Goal: Check status: Check status

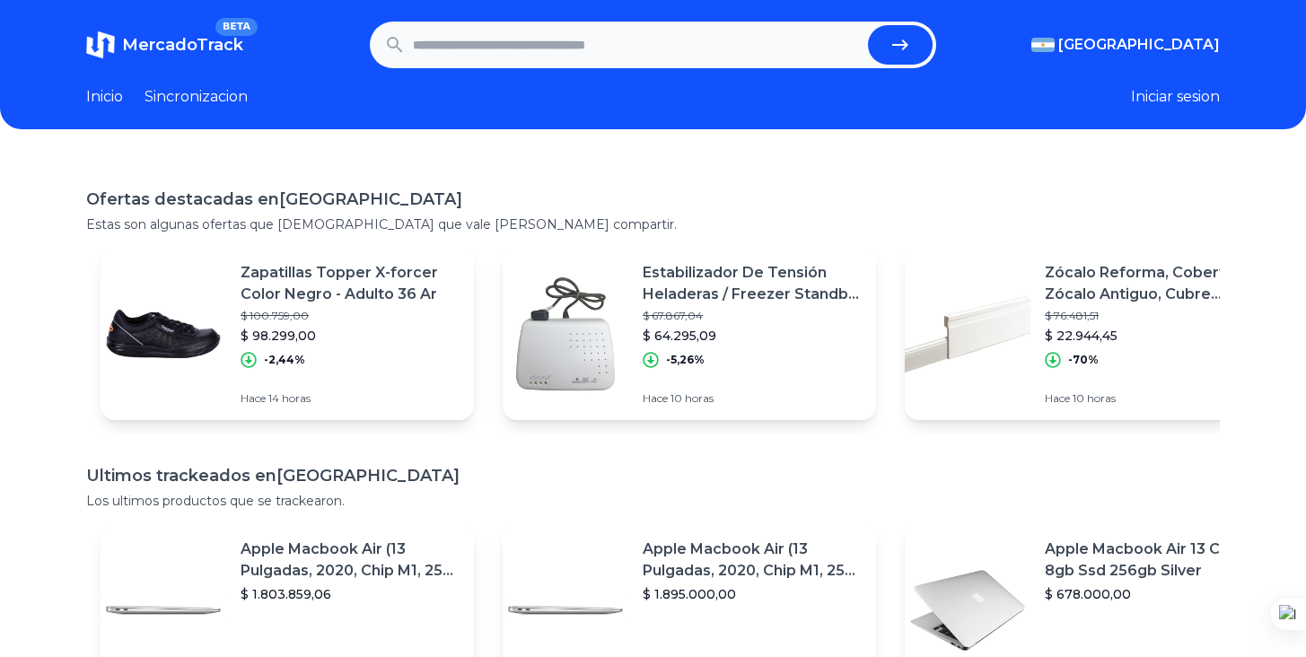
click at [390, 113] on header "MercadoTrack BETA [GEOGRAPHIC_DATA] [GEOGRAPHIC_DATA] [GEOGRAPHIC_DATA] [GEOGRA…" at bounding box center [653, 64] width 1306 height 129
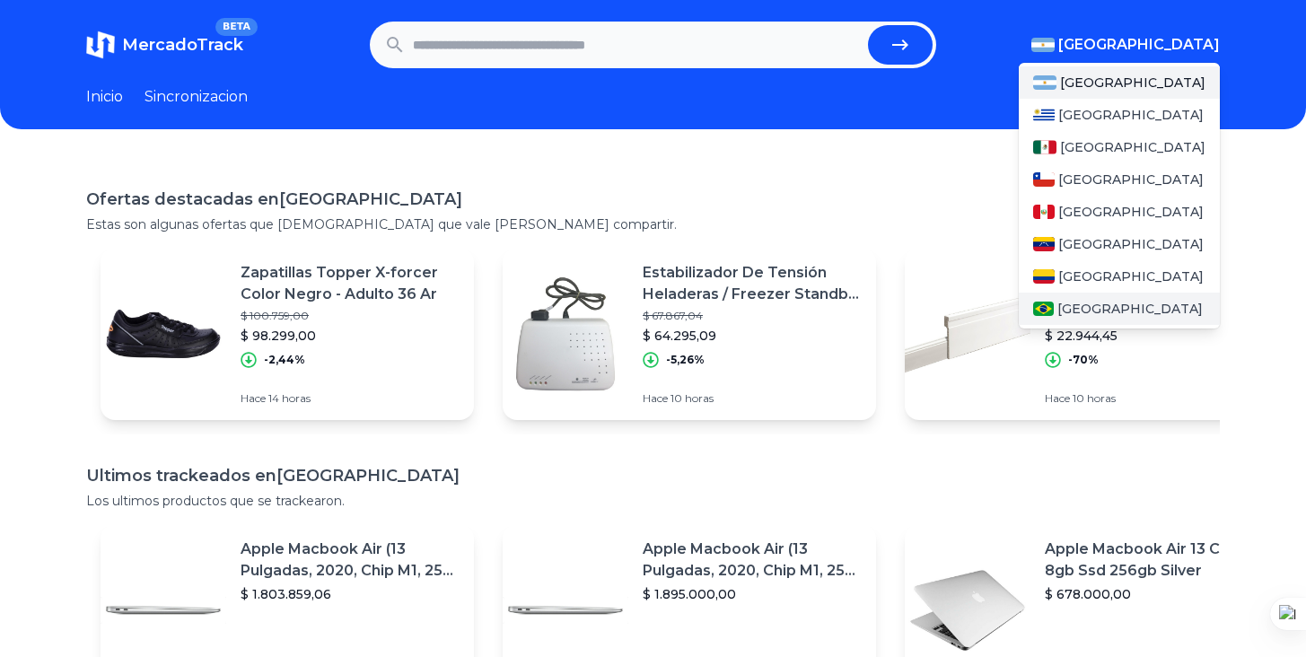
click at [1106, 299] on div "[GEOGRAPHIC_DATA]" at bounding box center [1119, 309] width 201 height 32
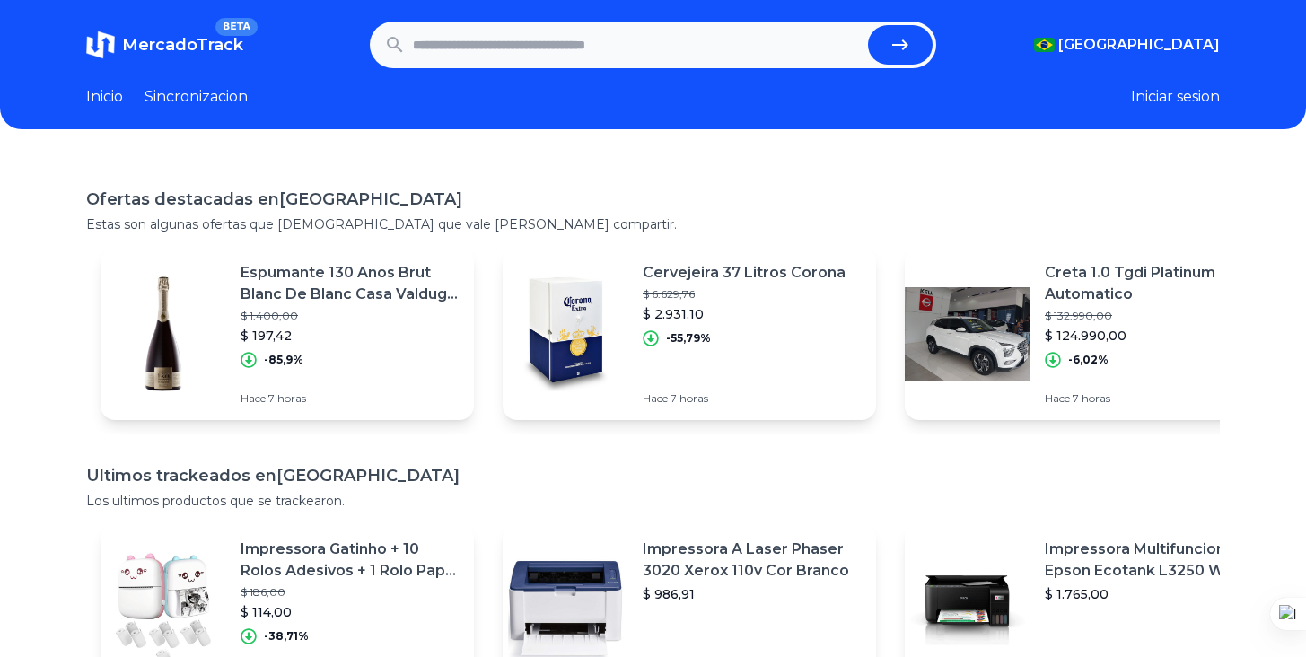
click at [667, 142] on div "MercadoTrack BETA Brasil Argentina Uruguay Mexico Chile Peru Venezuela Colombia…" at bounding box center [653, 490] width 1306 height 980
click at [205, 92] on link "Sincronizacion" at bounding box center [195, 97] width 103 height 22
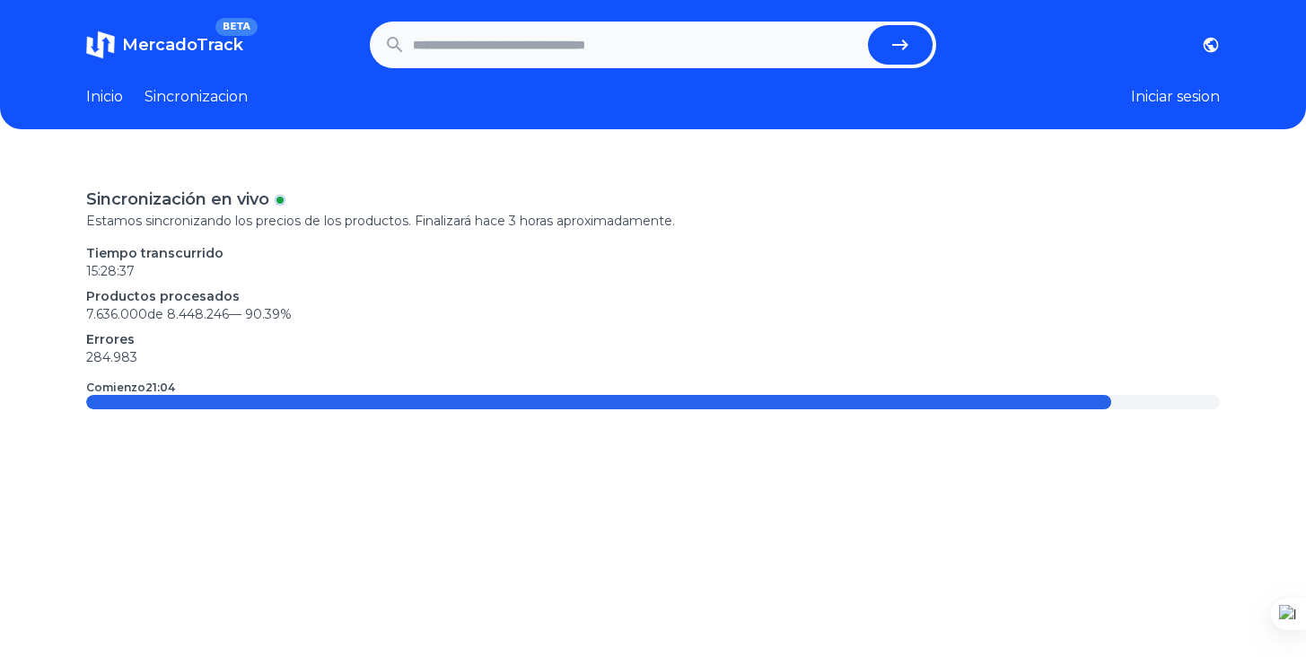
click at [107, 93] on link "Inicio" at bounding box center [104, 97] width 37 height 22
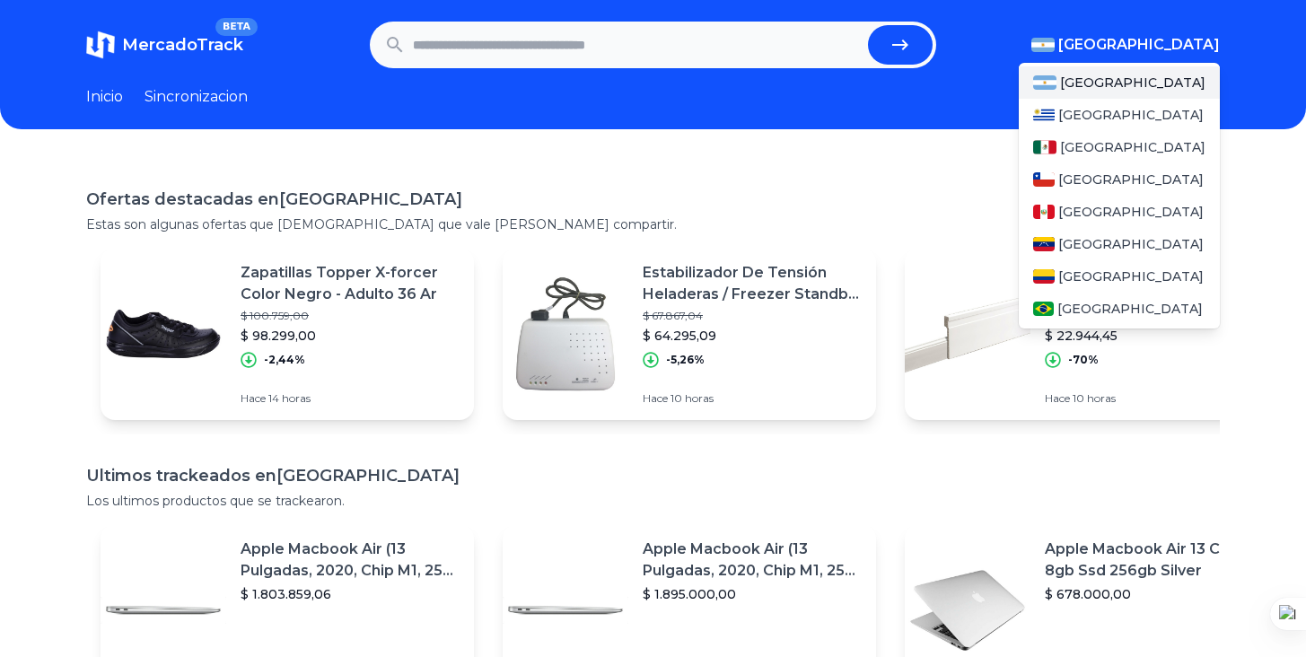
click at [1161, 47] on span "[GEOGRAPHIC_DATA]" at bounding box center [1139, 45] width 162 height 22
click at [1099, 308] on span "[GEOGRAPHIC_DATA]" at bounding box center [1129, 309] width 145 height 18
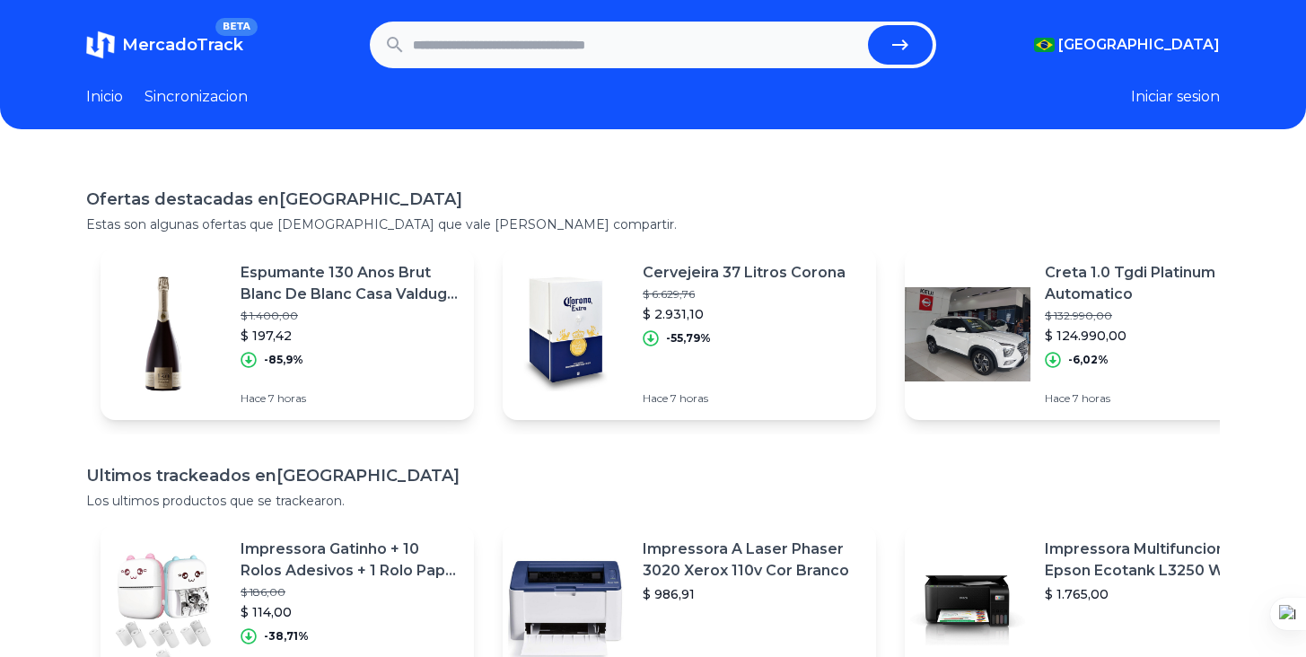
click at [770, 198] on h1 "Ofertas destacadas en Brasil" at bounding box center [653, 199] width 1134 height 25
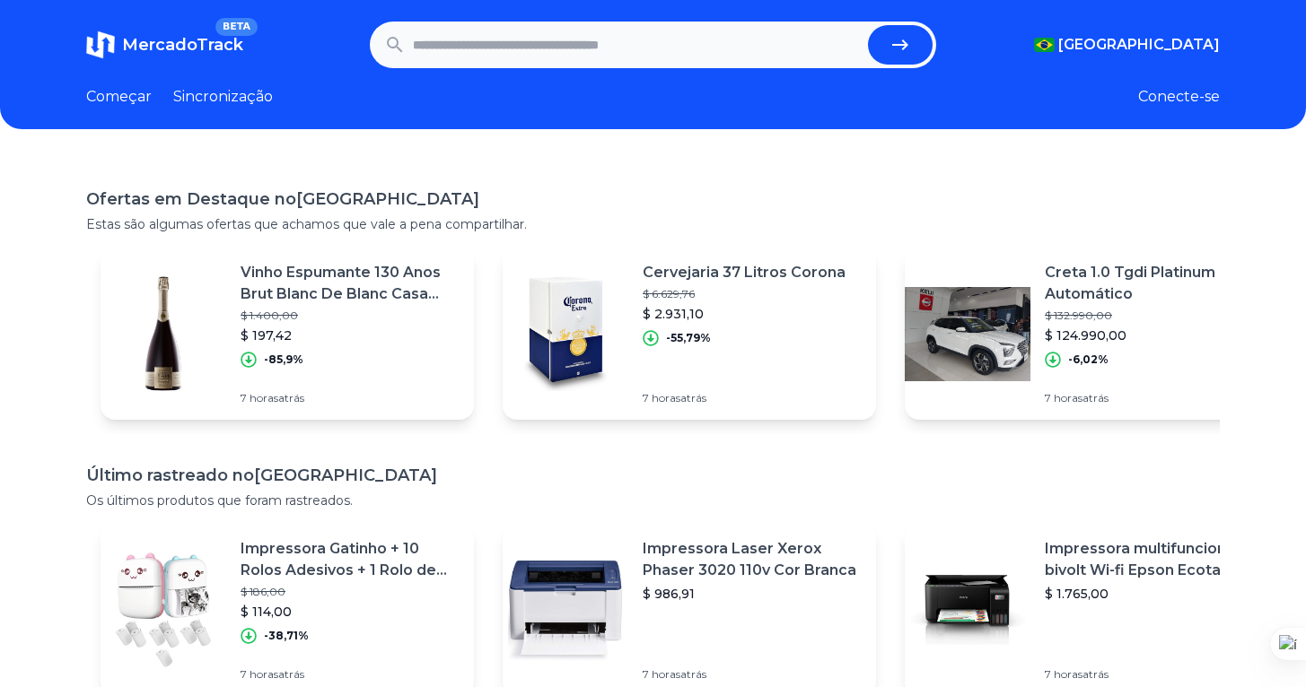
click at [251, 197] on font "Ofertas em Destaque no" at bounding box center [191, 199] width 210 height 20
click at [131, 100] on font "Começar" at bounding box center [119, 96] width 66 height 17
click at [211, 103] on font "Sincronização" at bounding box center [223, 96] width 100 height 17
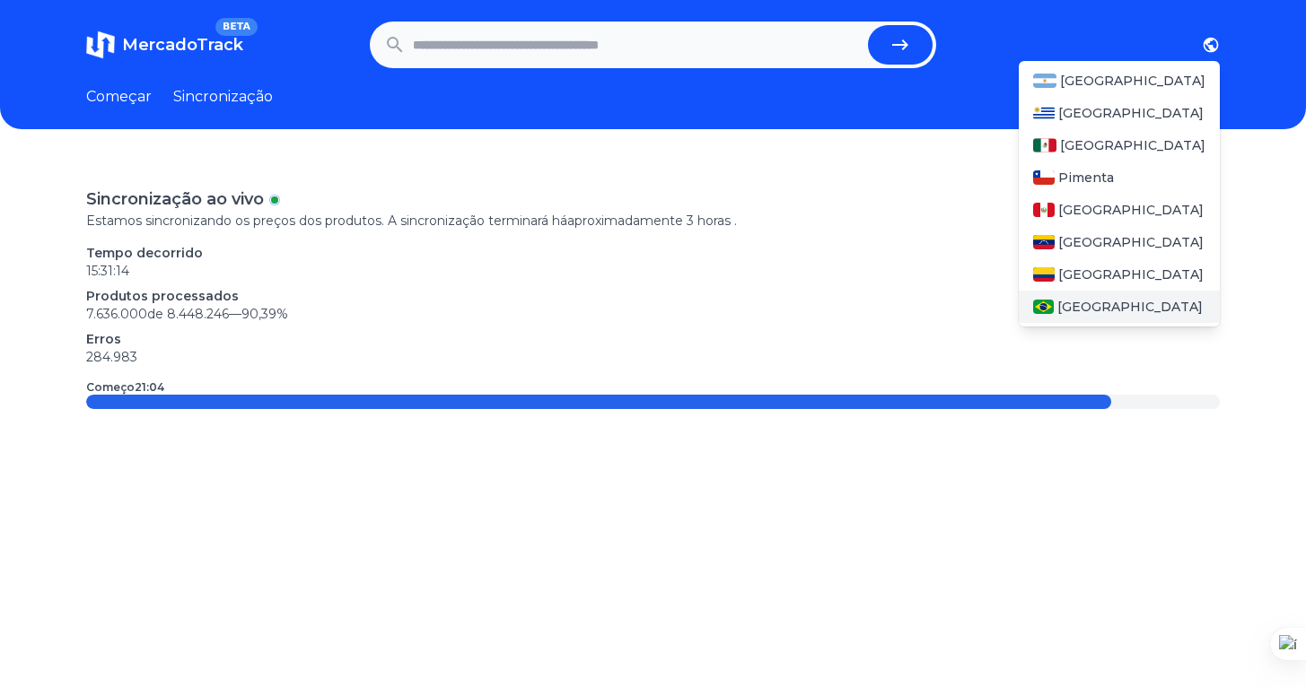
click at [1102, 301] on font "[GEOGRAPHIC_DATA]" at bounding box center [1129, 307] width 145 height 16
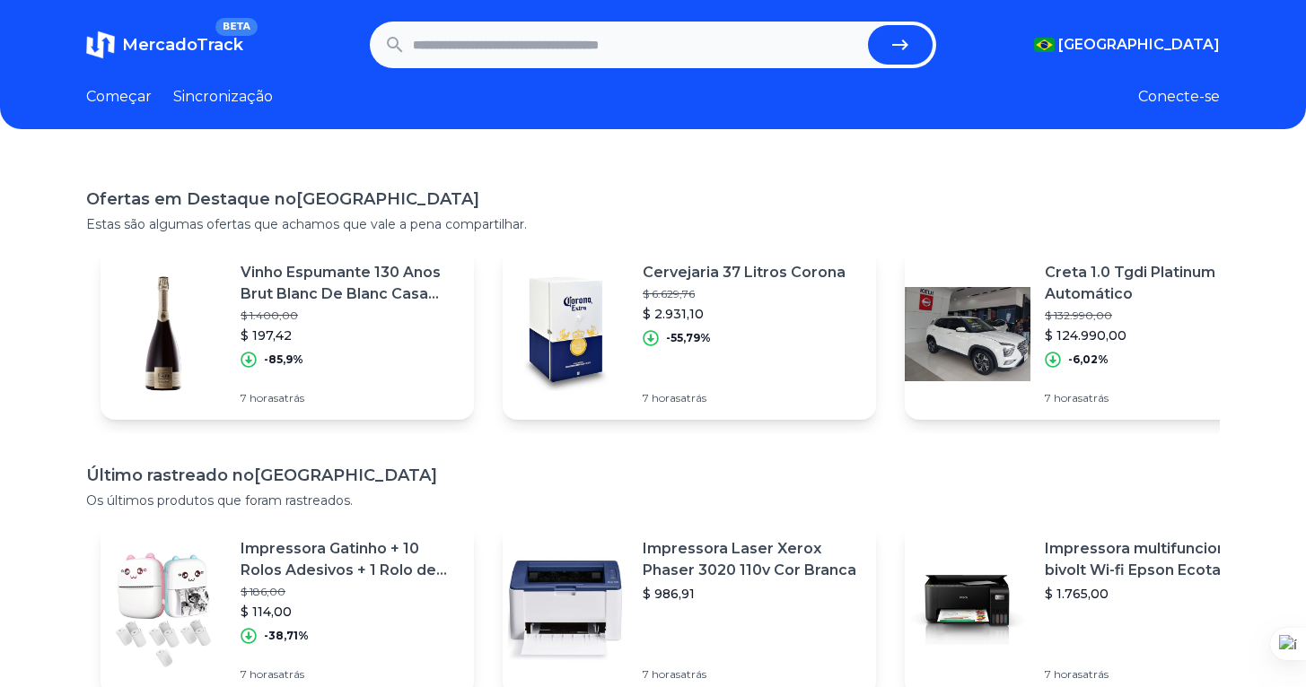
click at [635, 41] on input "text" at bounding box center [637, 44] width 449 height 39
click at [655, 61] on input "text" at bounding box center [637, 44] width 449 height 39
paste input "**********"
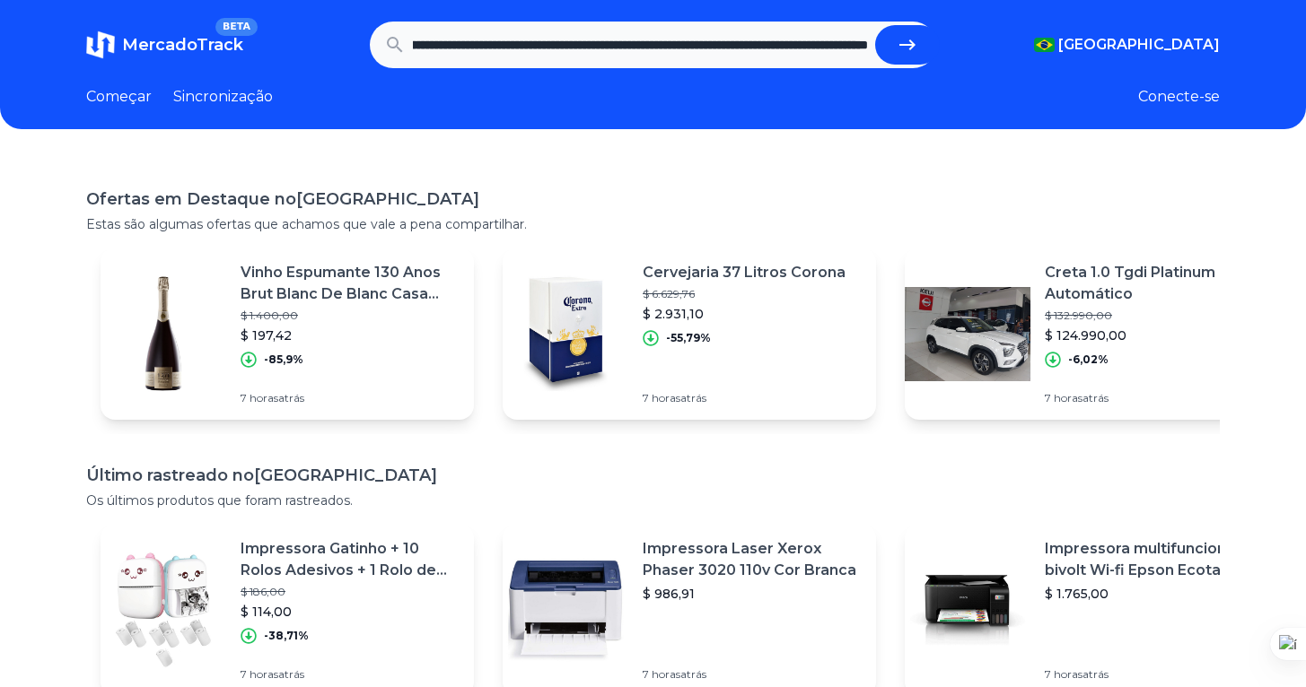
click at [875, 25] on button "submit" at bounding box center [907, 44] width 65 height 39
type input "**********"
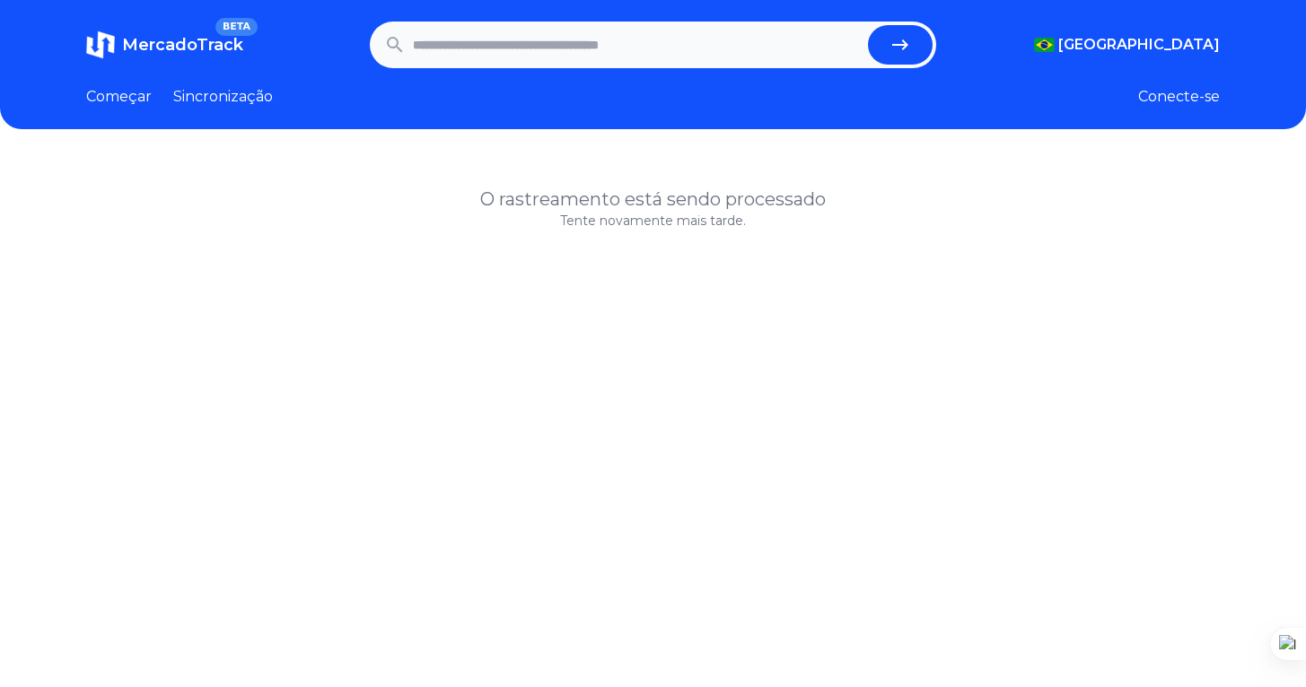
scroll to position [0, 4]
click at [660, 54] on input "text" at bounding box center [637, 44] width 449 height 39
